Goal: Information Seeking & Learning: Learn about a topic

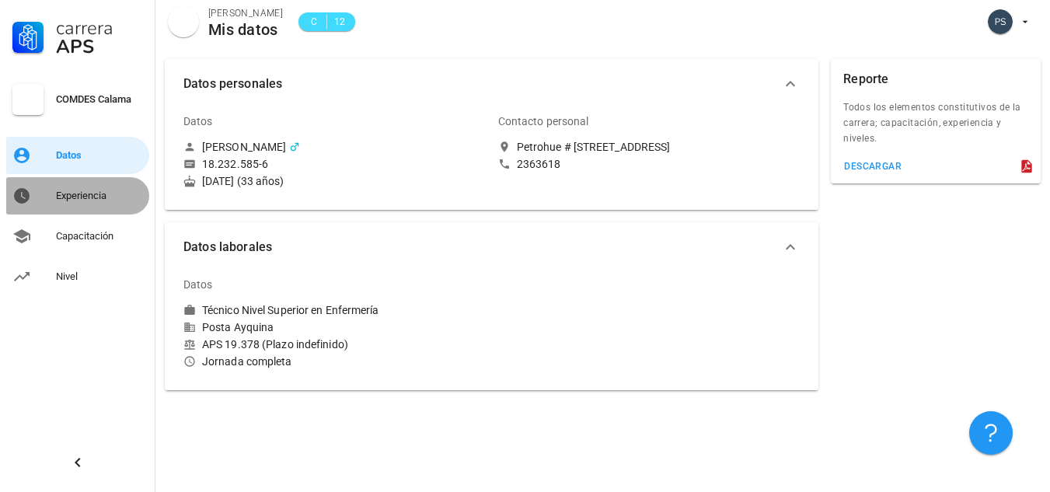
click at [75, 190] on div "Experiencia" at bounding box center [99, 196] width 87 height 12
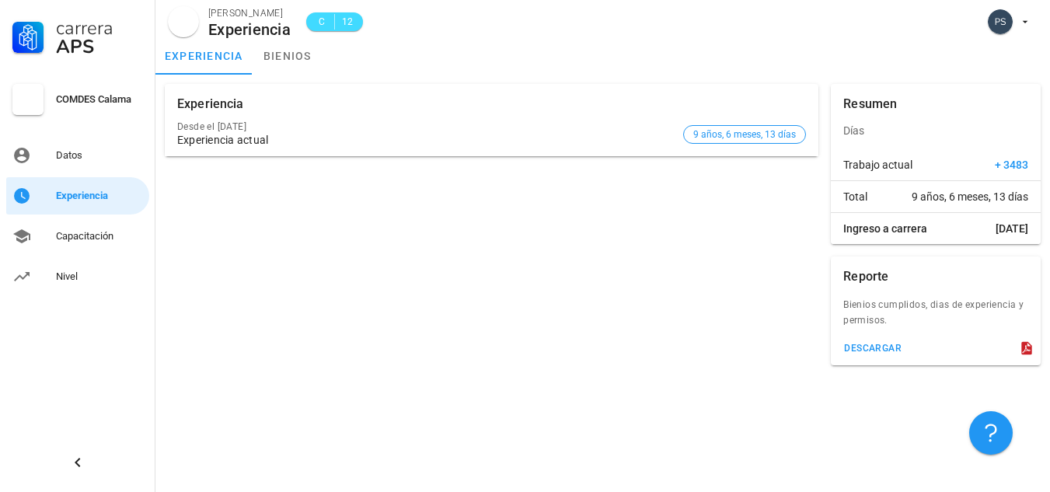
drag, startPoint x: 323, startPoint y: 155, endPoint x: 336, endPoint y: 132, distance: 26.4
click at [323, 154] on div "Desde el [DATE] Experiencia actual" at bounding box center [427, 134] width 500 height 44
click at [337, 130] on div "Desde el [DATE]" at bounding box center [427, 126] width 500 height 11
click at [83, 233] on div "Capacitación" at bounding box center [99, 236] width 87 height 12
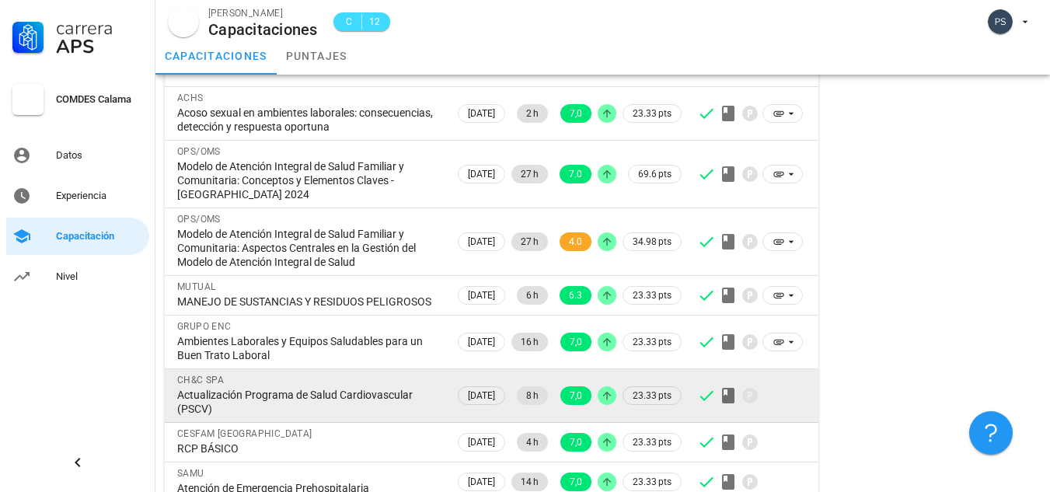
scroll to position [308, 0]
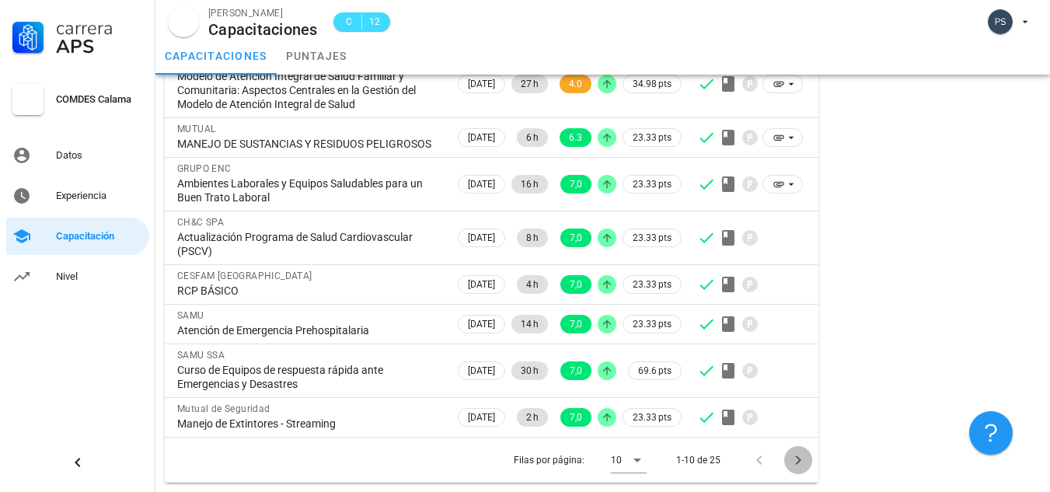
click at [793, 461] on icon "Página siguiente" at bounding box center [798, 460] width 19 height 19
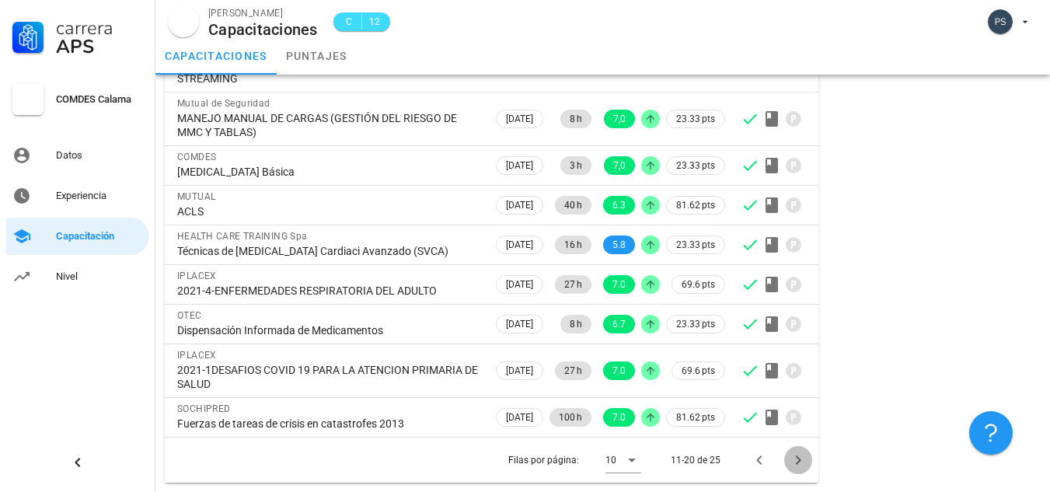
click at [793, 461] on icon "Página siguiente" at bounding box center [798, 460] width 19 height 19
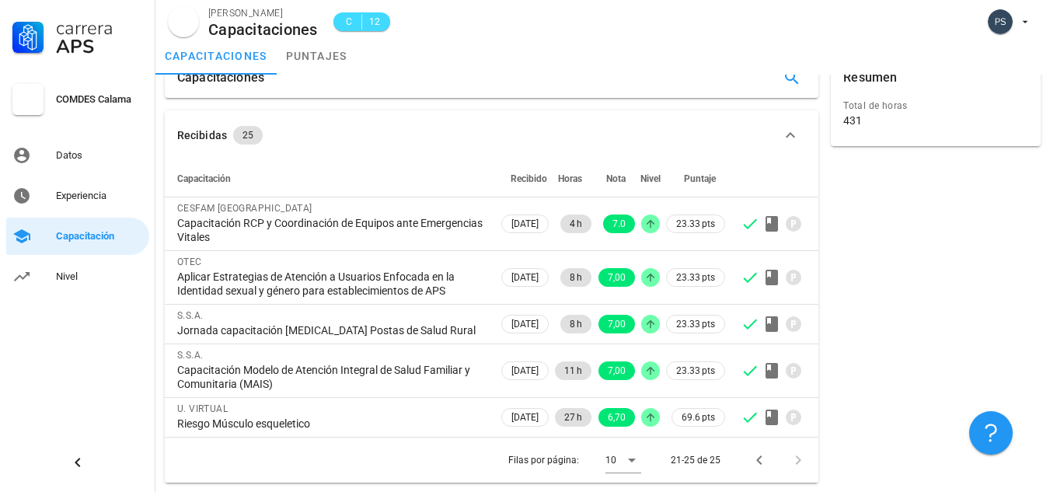
click at [803, 461] on div at bounding box center [794, 460] width 33 height 28
click at [761, 463] on icon "Página anterior" at bounding box center [758, 459] width 5 height 9
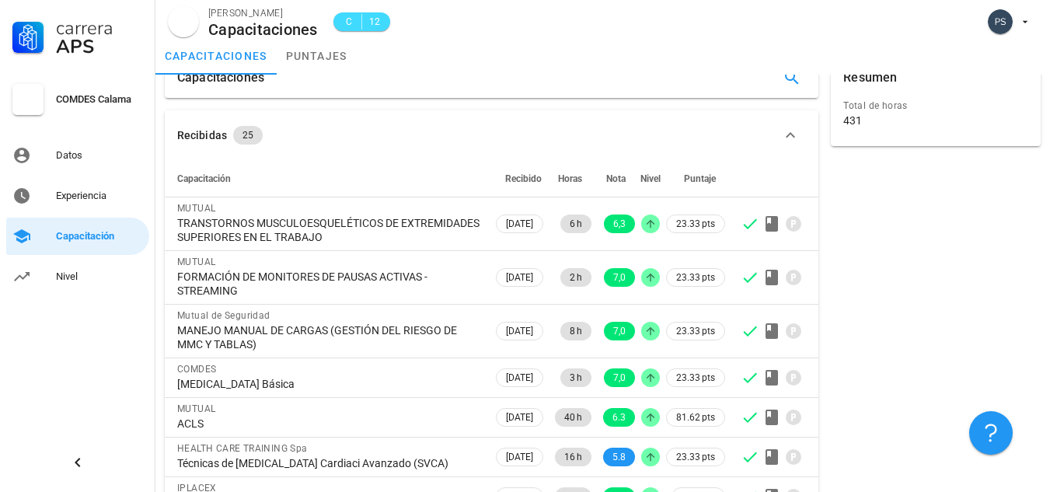
click at [761, 463] on div at bounding box center [772, 456] width 65 height 19
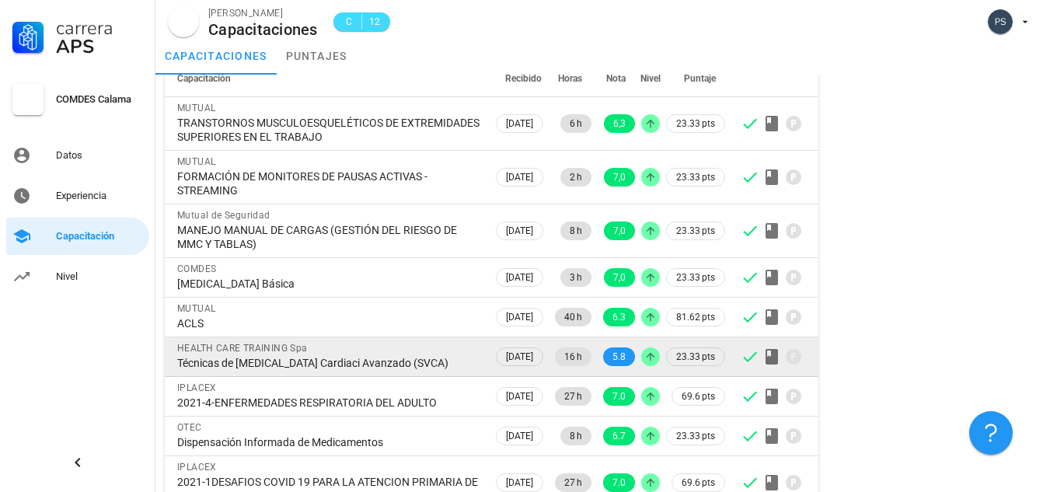
scroll to position [238, 0]
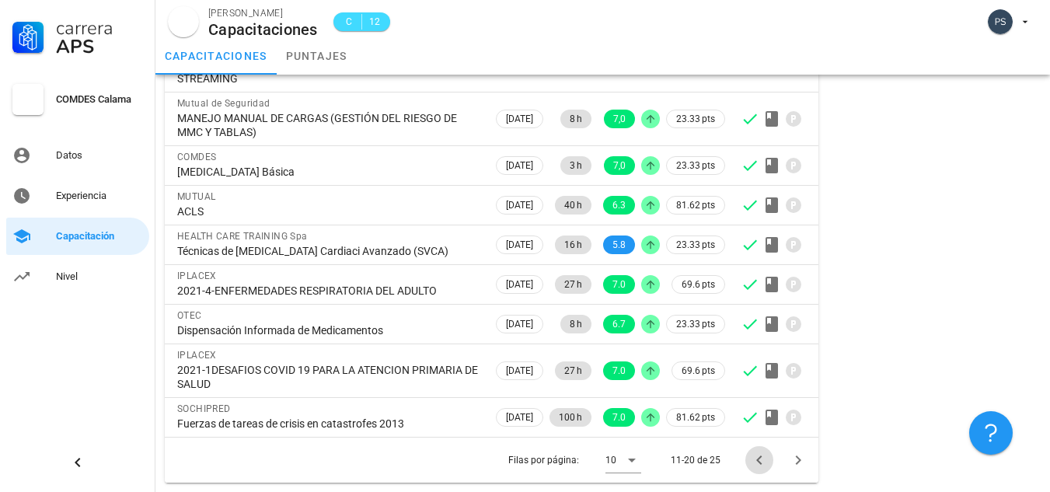
click at [755, 458] on icon "Página anterior" at bounding box center [759, 460] width 19 height 19
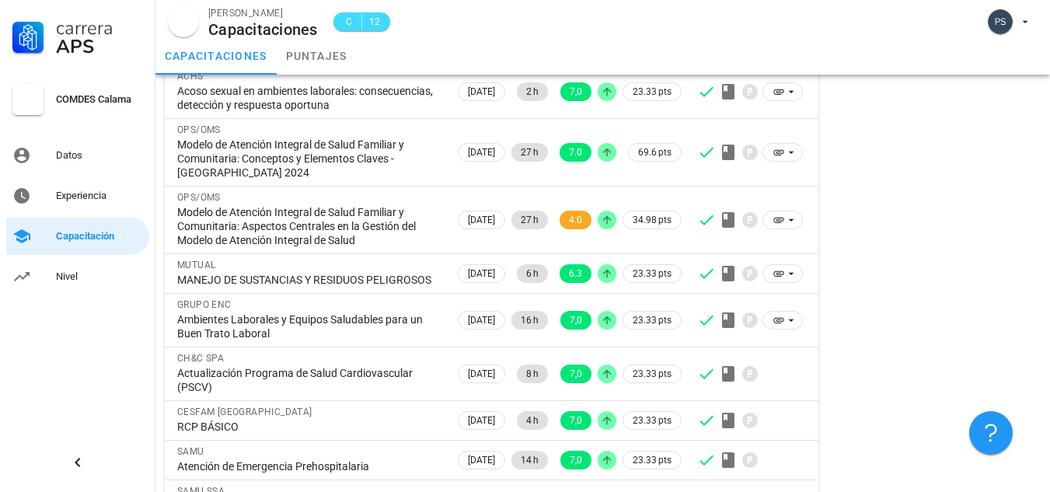
scroll to position [153, 0]
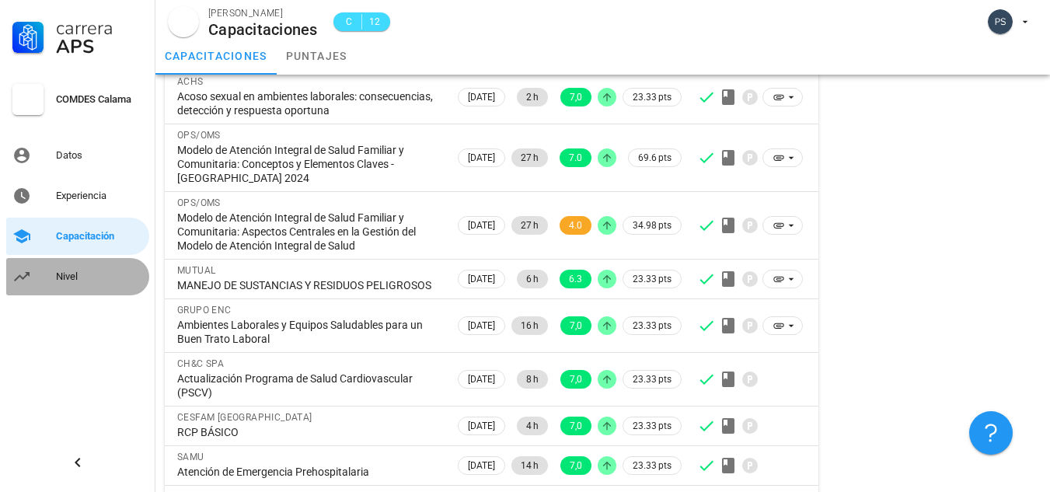
click at [68, 277] on div "Nivel" at bounding box center [99, 276] width 87 height 12
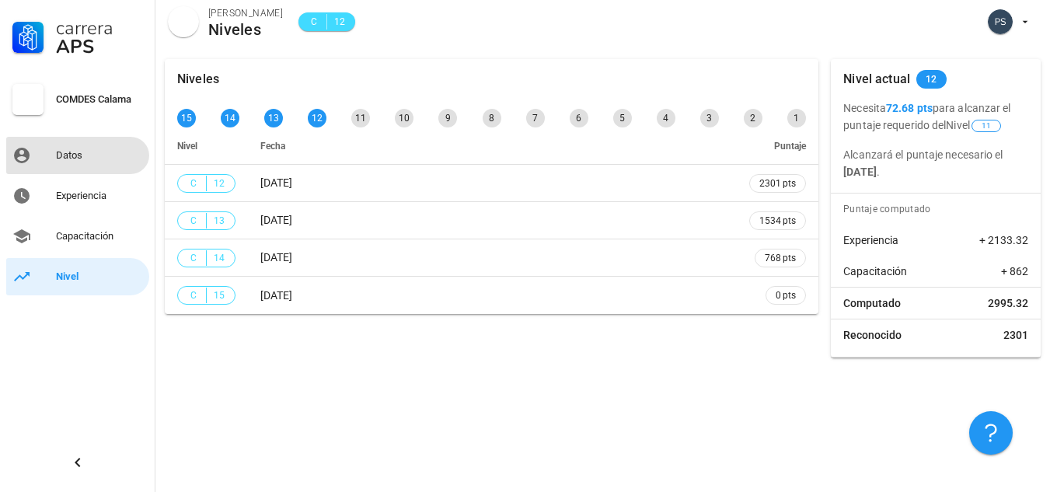
click at [75, 150] on div "Datos" at bounding box center [99, 155] width 87 height 12
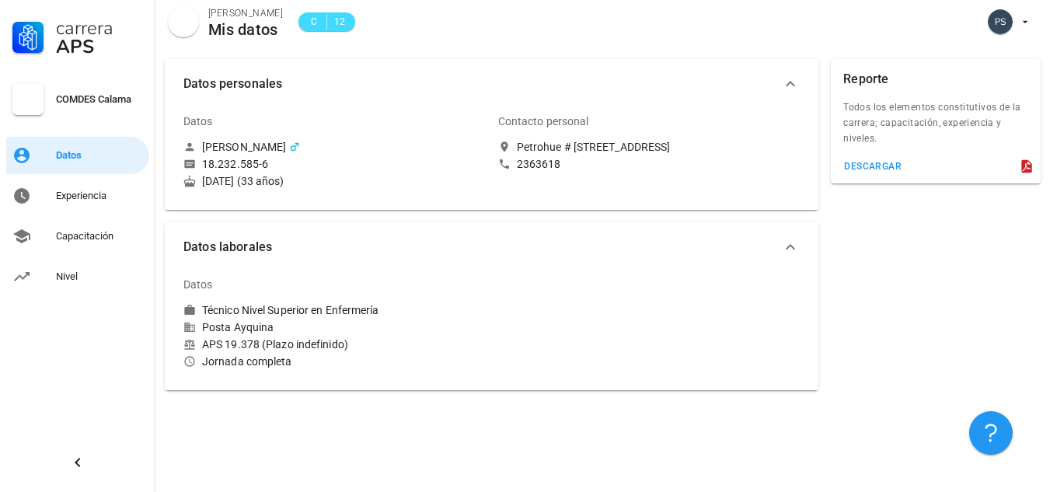
click at [897, 104] on div "Todos los elementos constitutivos de la carrera; capacitación, experiencia y ni…" at bounding box center [935, 127] width 210 height 56
click at [893, 104] on div "Todos los elementos constitutivos de la carrera; capacitación, experiencia y ni…" at bounding box center [935, 127] width 210 height 56
click at [890, 162] on div "descargar" at bounding box center [872, 166] width 58 height 11
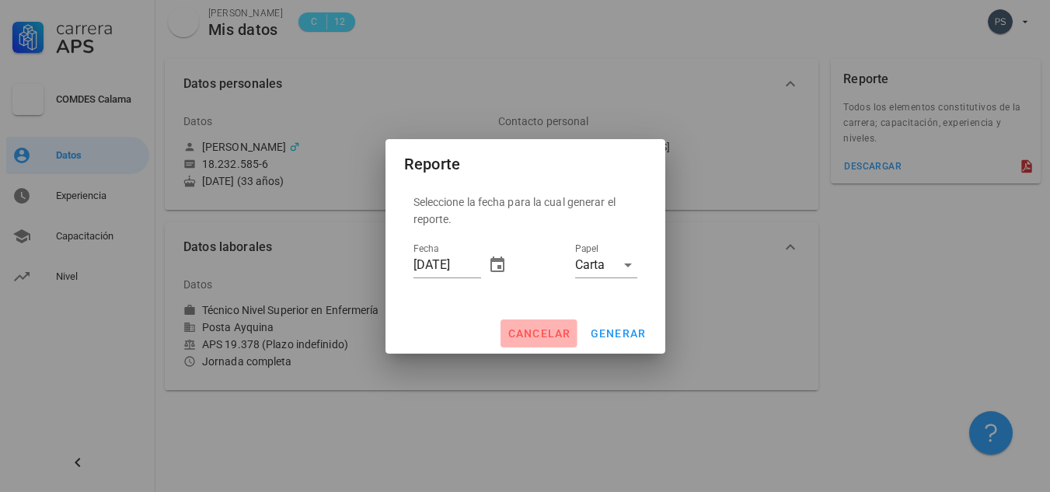
click at [539, 332] on span "cancelar" at bounding box center [539, 333] width 64 height 12
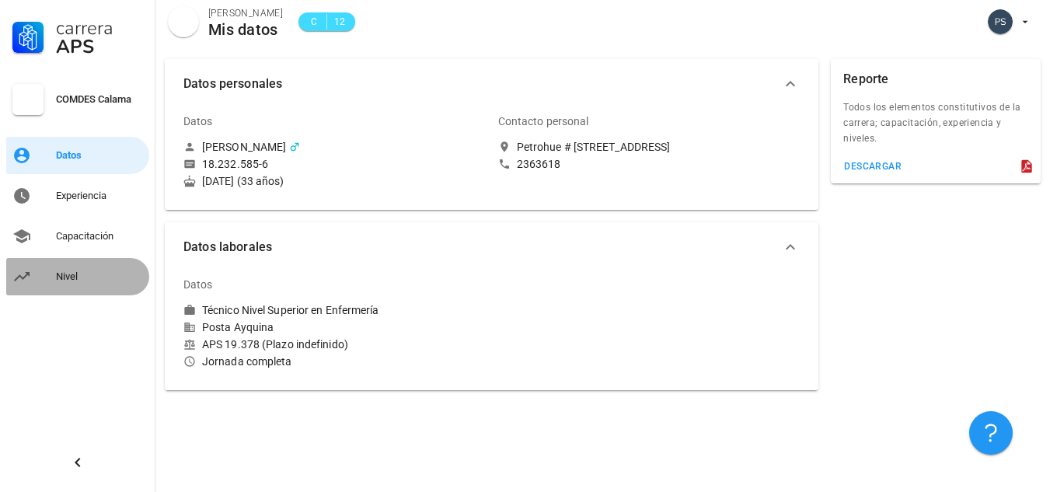
click at [58, 277] on div "Nivel" at bounding box center [99, 276] width 87 height 12
